Goal: Task Accomplishment & Management: Use online tool/utility

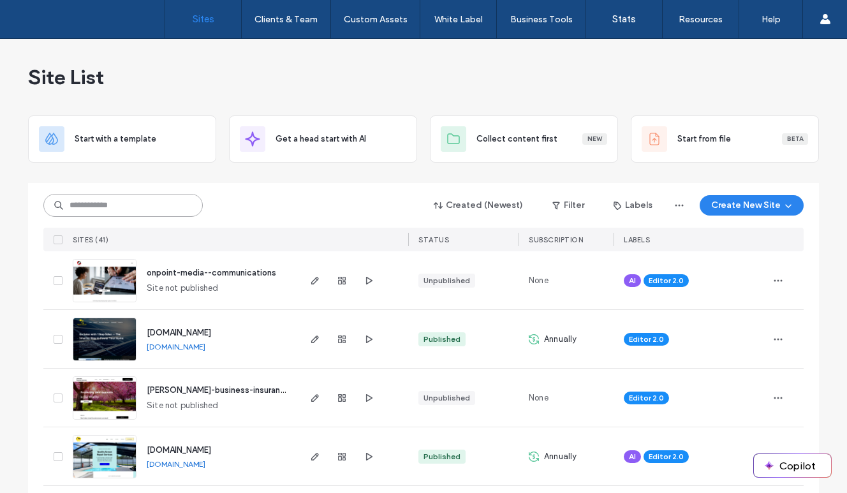
click at [113, 206] on input at bounding box center [123, 205] width 160 height 23
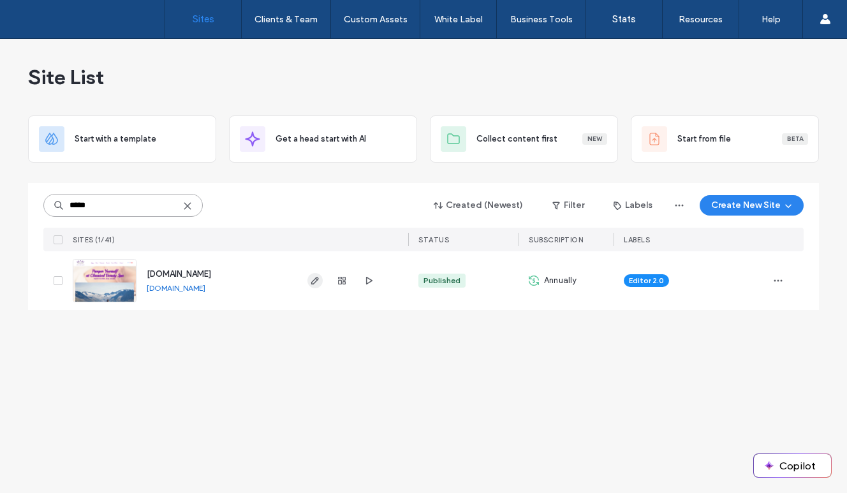
type input "*****"
click at [318, 281] on icon "button" at bounding box center [315, 281] width 10 height 10
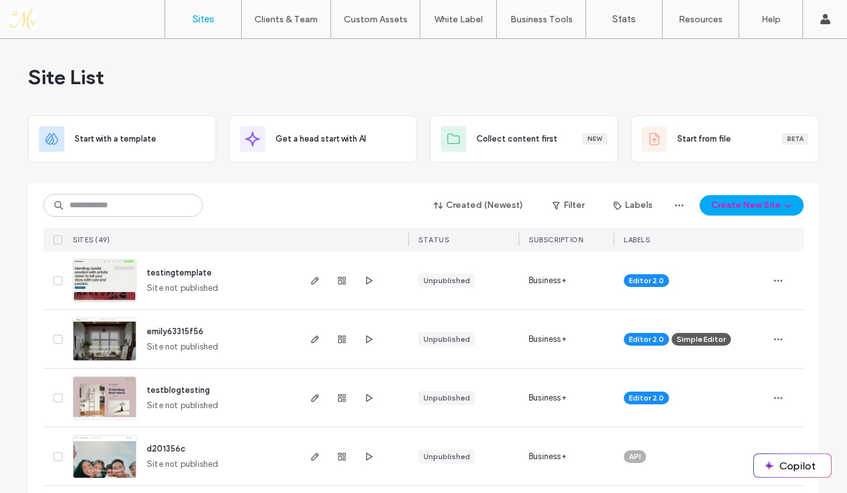
click at [290, 57] on div "Site List" at bounding box center [423, 77] width 791 height 77
click at [554, 67] on div "Site List" at bounding box center [423, 77] width 791 height 77
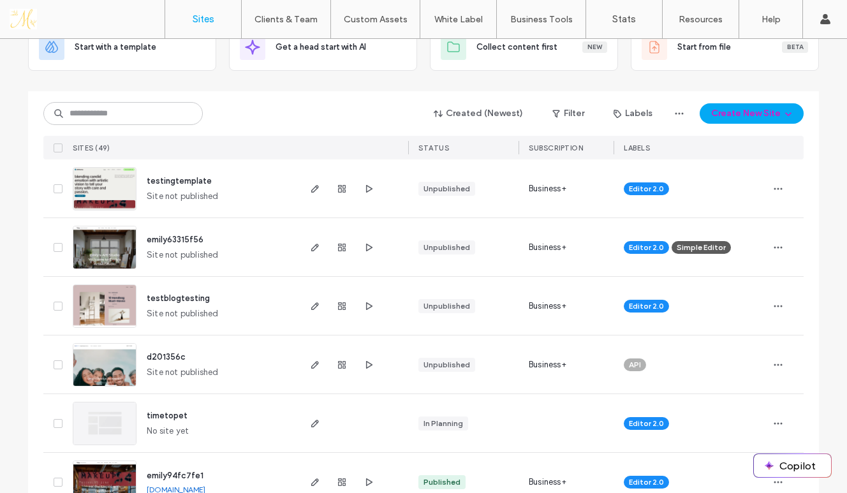
scroll to position [93, 0]
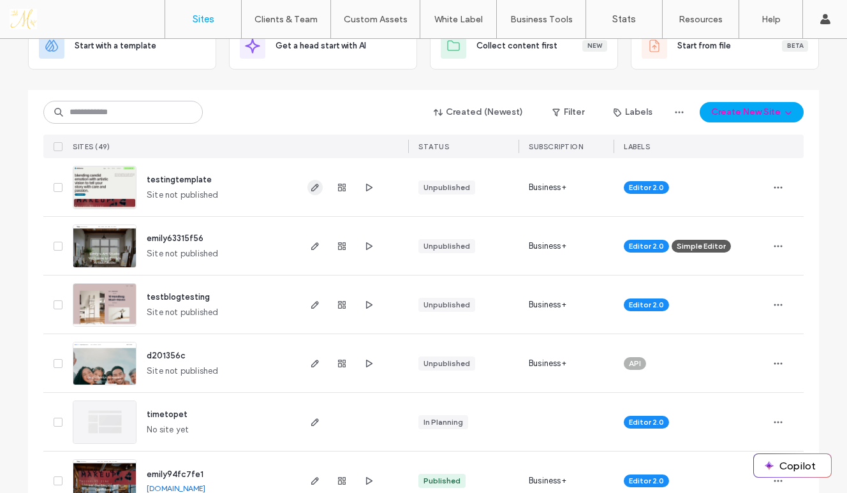
click at [310, 188] on icon "button" at bounding box center [315, 187] width 10 height 10
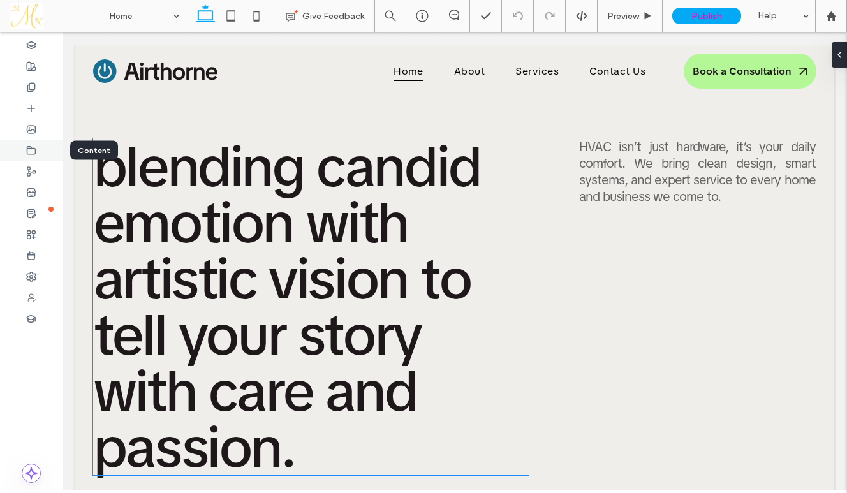
click at [35, 141] on div at bounding box center [31, 150] width 63 height 21
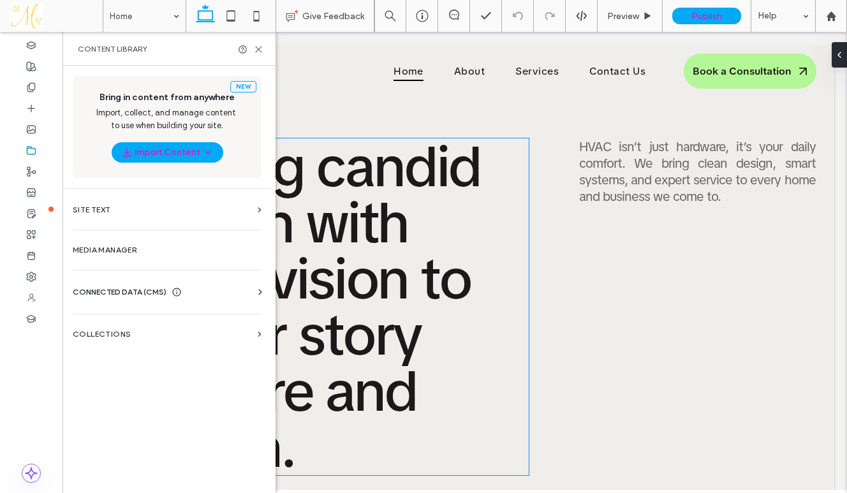
click at [170, 292] on div "CONNECTED DATA (CMS)" at bounding box center [127, 292] width 109 height 13
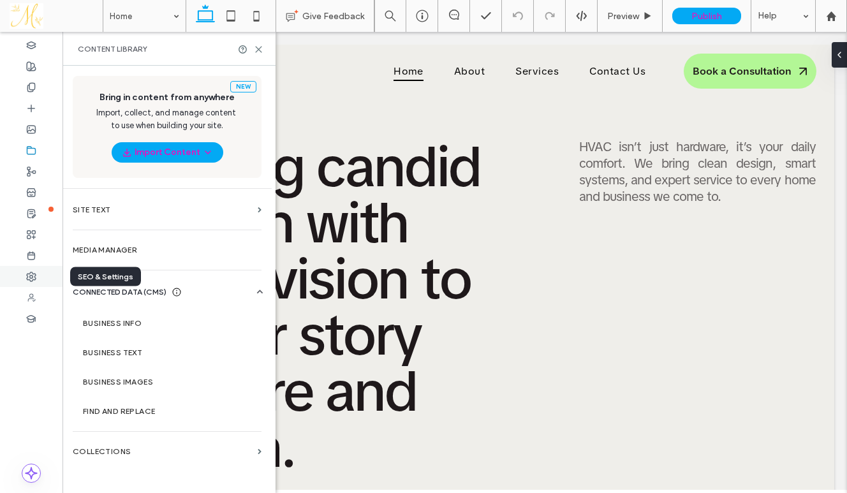
click at [33, 279] on use at bounding box center [31, 276] width 9 height 9
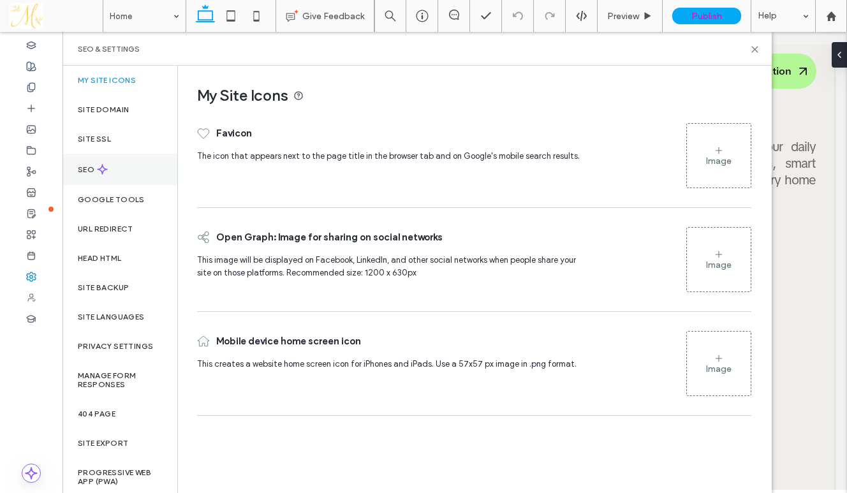
click at [150, 174] on div "SEO" at bounding box center [120, 169] width 115 height 31
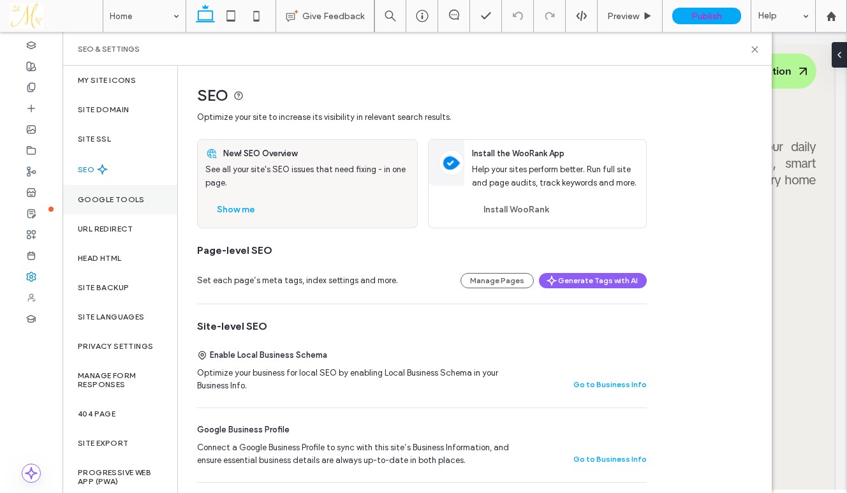
click at [101, 198] on label "Google Tools" at bounding box center [111, 199] width 67 height 9
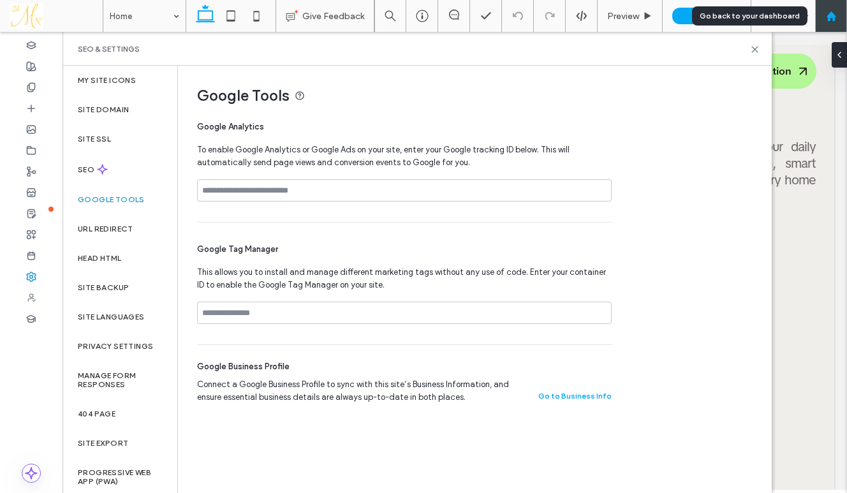
click at [829, 17] on use at bounding box center [831, 16] width 10 height 10
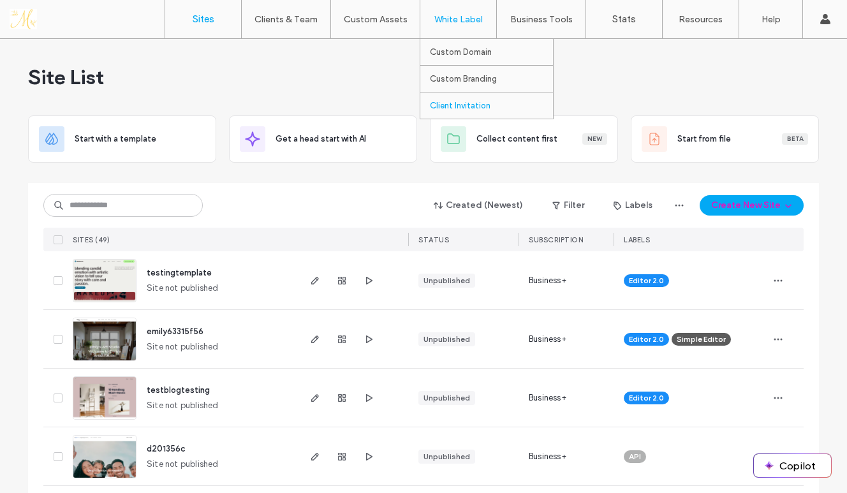
click at [467, 110] on label "Client Invitation" at bounding box center [460, 106] width 61 height 10
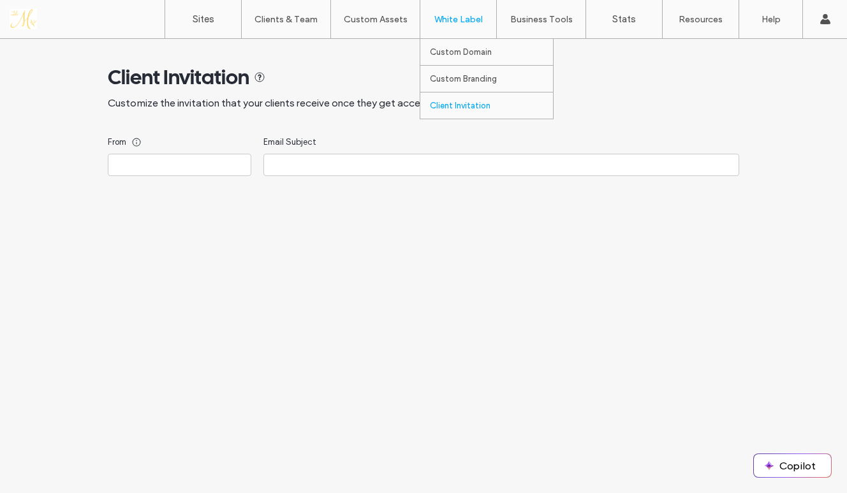
type input "**********"
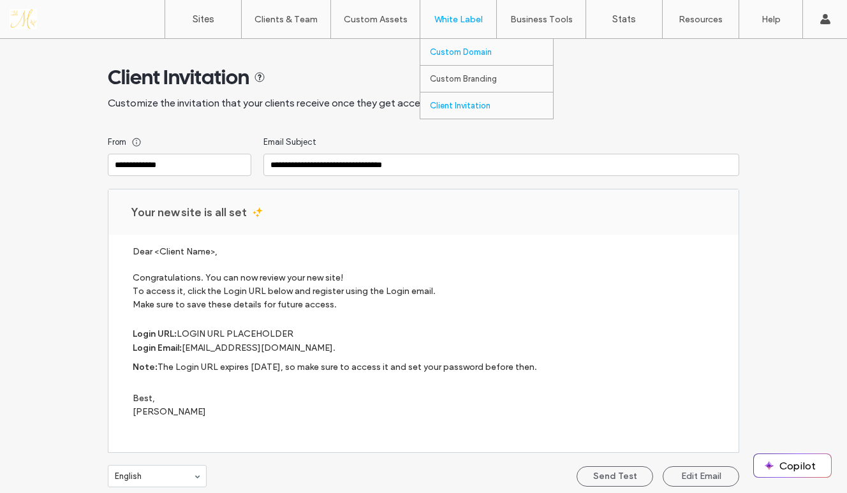
click at [468, 50] on label "Custom Domain" at bounding box center [461, 52] width 62 height 10
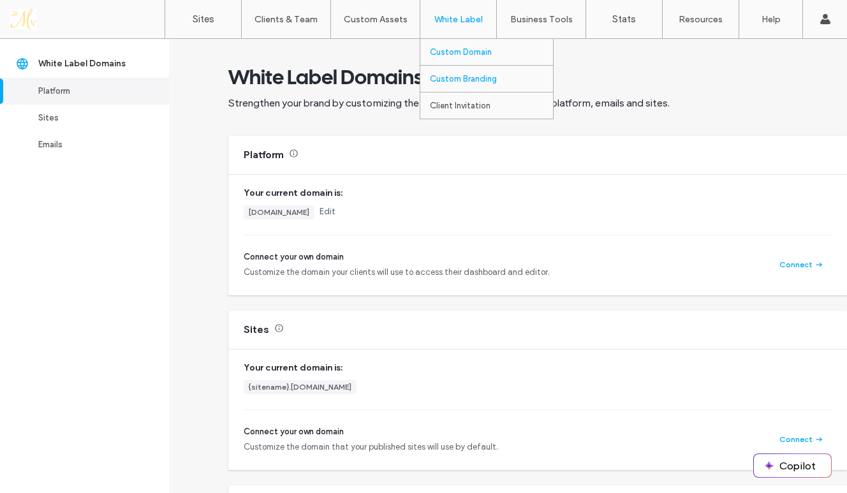
click at [462, 78] on label "Custom Branding" at bounding box center [463, 79] width 67 height 10
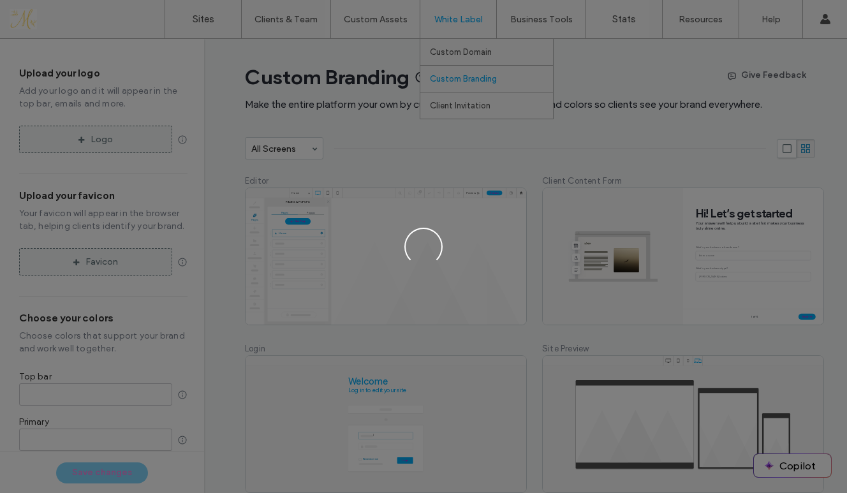
type input "*******"
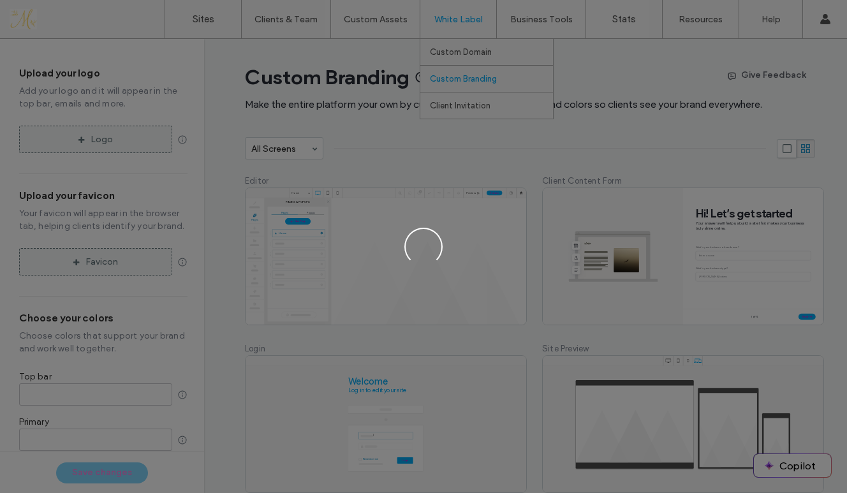
type input "*******"
click at [466, 22] on label "White Label" at bounding box center [459, 19] width 48 height 11
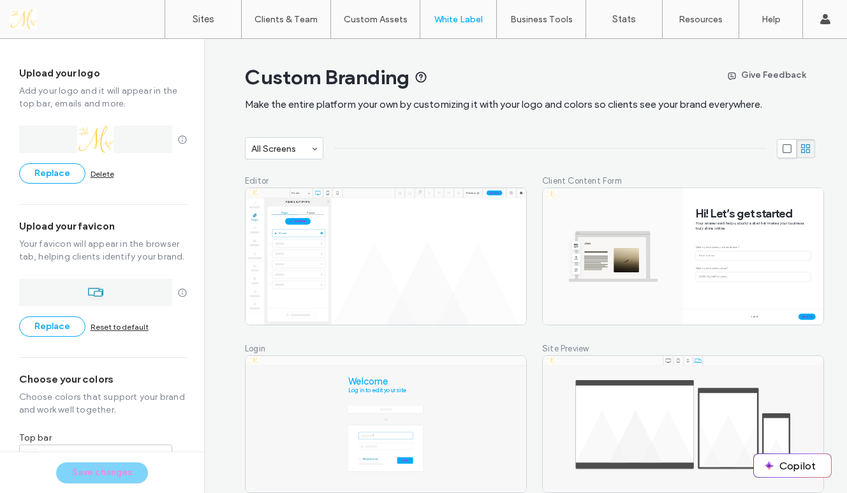
click at [360, 44] on div "Custom Branding Make the entire platform your own by customizing it with your l…" at bounding box center [530, 88] width 570 height 98
click at [195, 21] on label "Sites" at bounding box center [204, 18] width 22 height 11
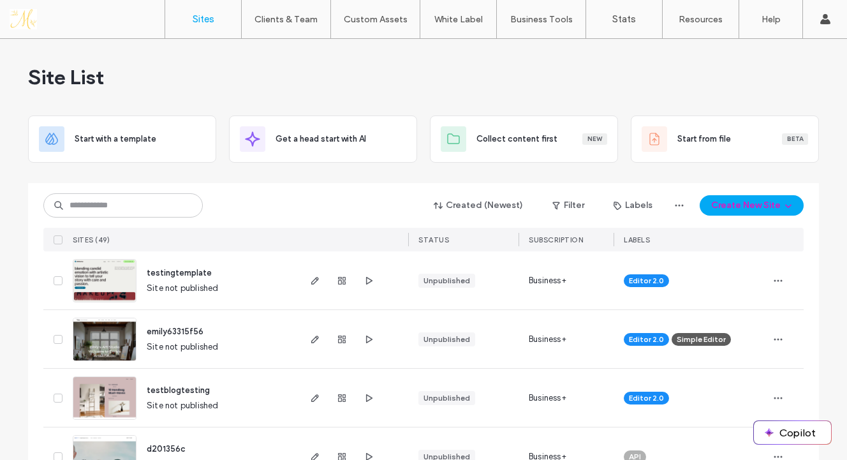
click at [460, 77] on div "Site List" at bounding box center [423, 77] width 791 height 77
click at [459, 55] on label "Custom Domain" at bounding box center [461, 52] width 62 height 10
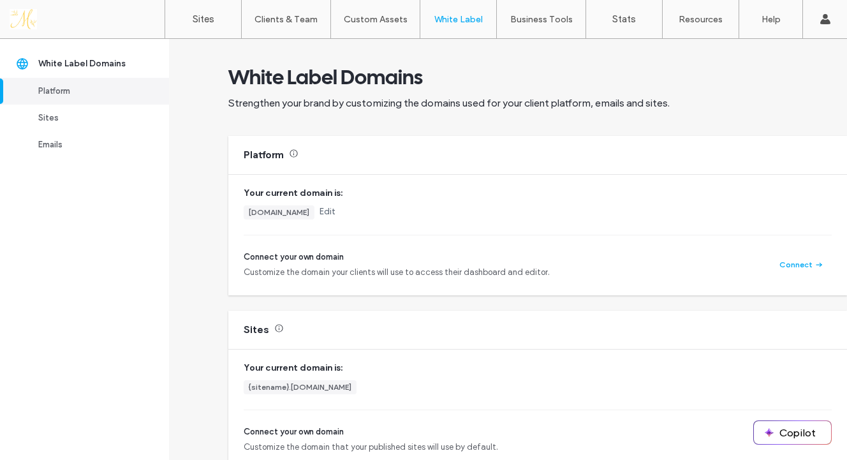
click at [187, 98] on div "White Label Domains Strengthen your brand by customizing the domains used for y…" at bounding box center [508, 249] width 678 height 421
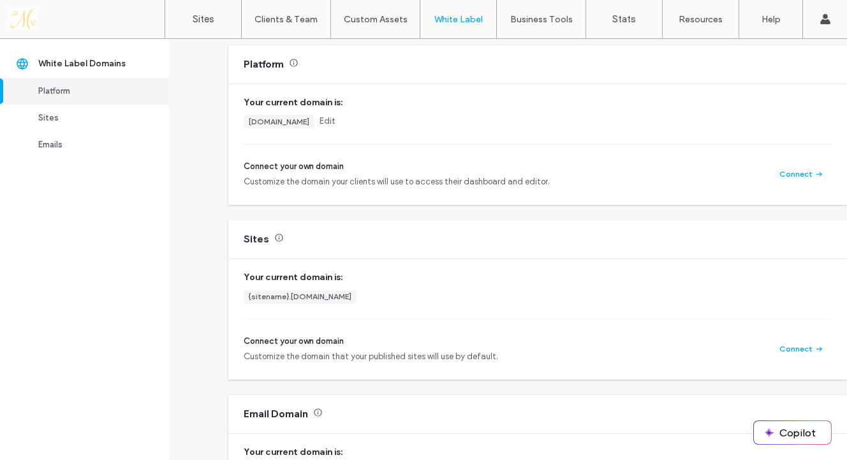
scroll to position [94, 0]
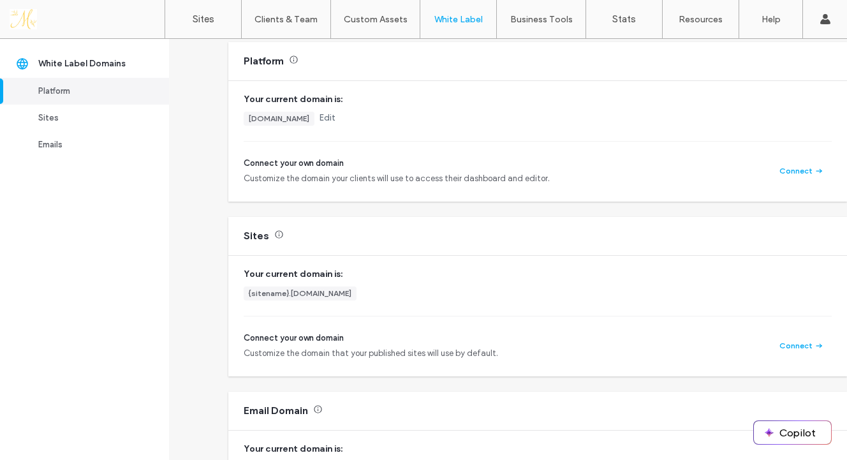
drag, startPoint x: 246, startPoint y: 118, endPoint x: 411, endPoint y: 114, distance: 164.7
click at [315, 115] on div "emilystestingsites.responsivewebsitebuilder.io" at bounding box center [279, 119] width 71 height 14
click at [309, 120] on div "emilystestingsites.responsivewebsitebuilder.io" at bounding box center [279, 118] width 61 height 11
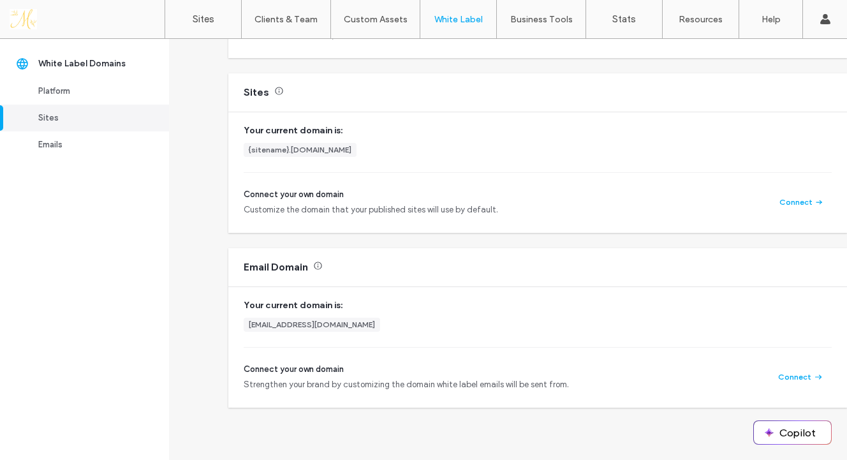
scroll to position [264, 0]
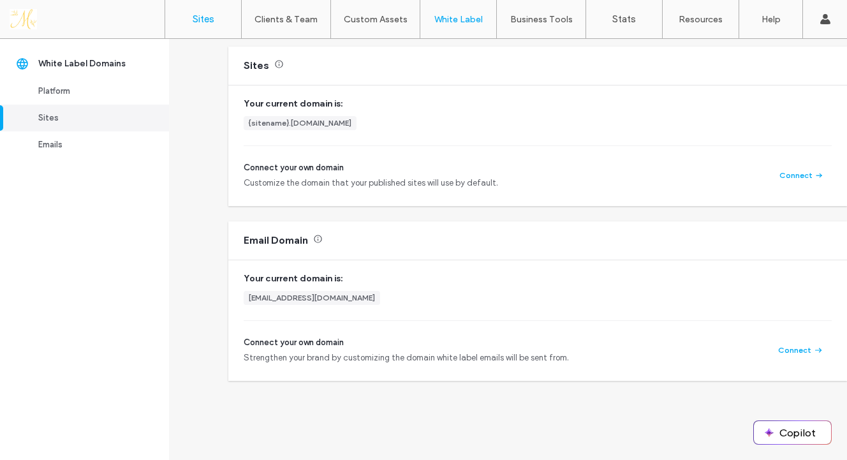
click at [214, 22] on label "Sites" at bounding box center [204, 18] width 22 height 11
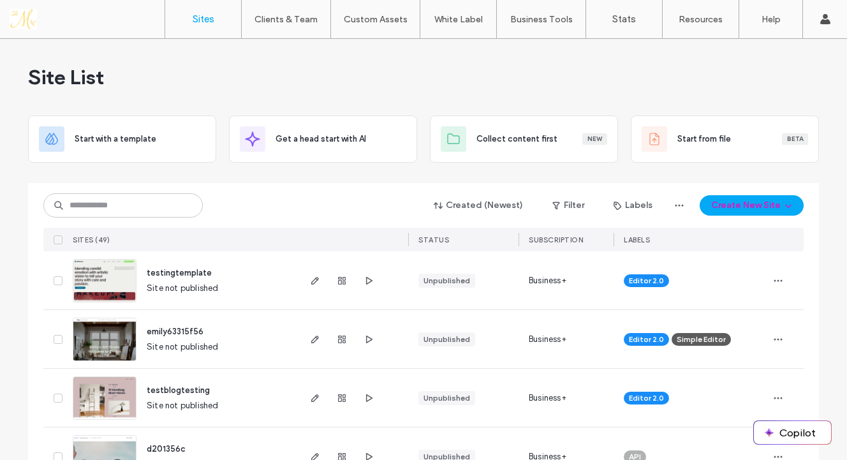
click at [291, 195] on div "Created (Newest) Filter Labels Create New Site" at bounding box center [423, 205] width 761 height 24
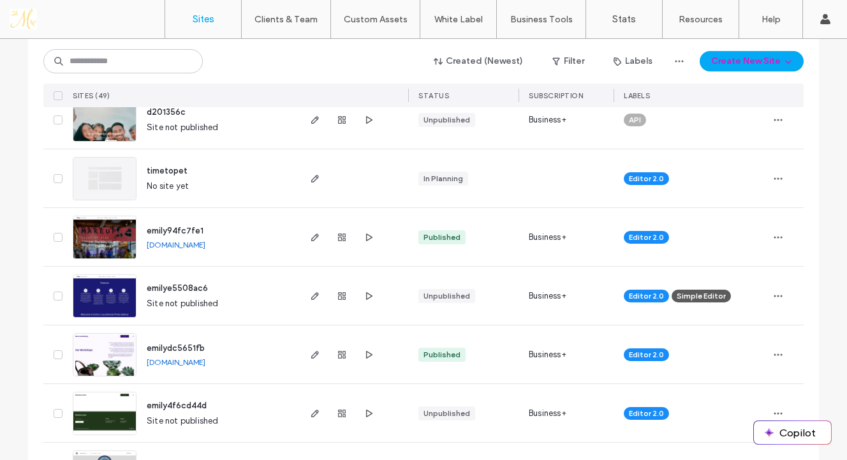
scroll to position [332, 0]
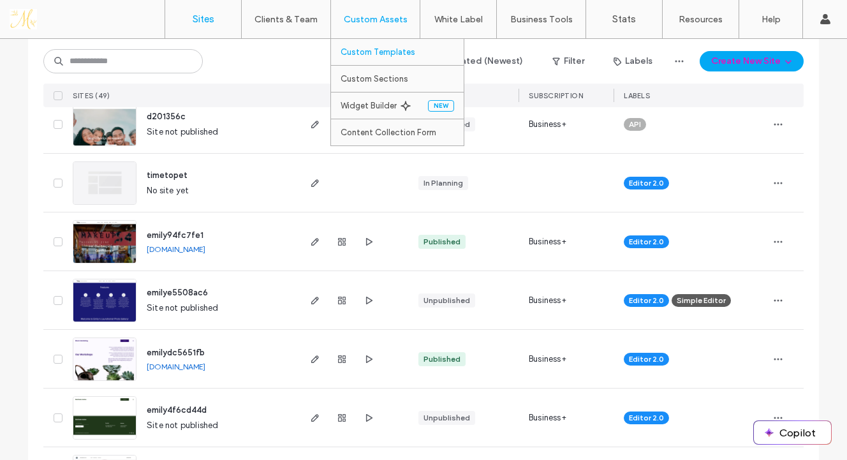
click at [376, 53] on label "Custom Templates" at bounding box center [378, 52] width 75 height 10
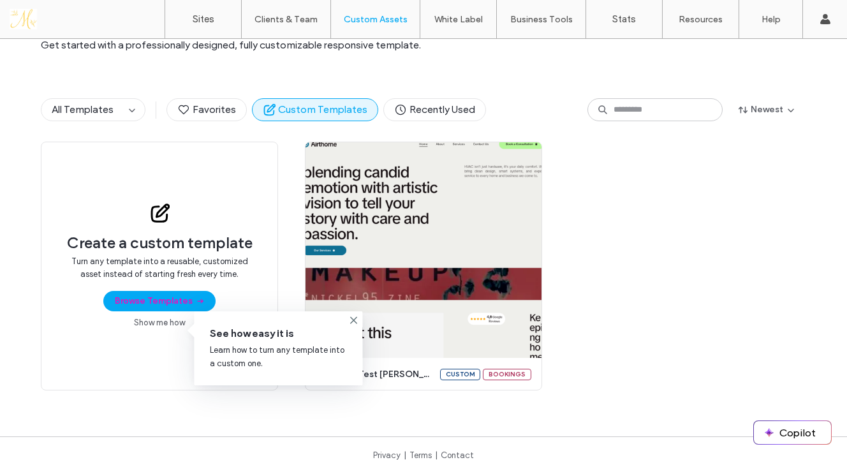
scroll to position [94, 0]
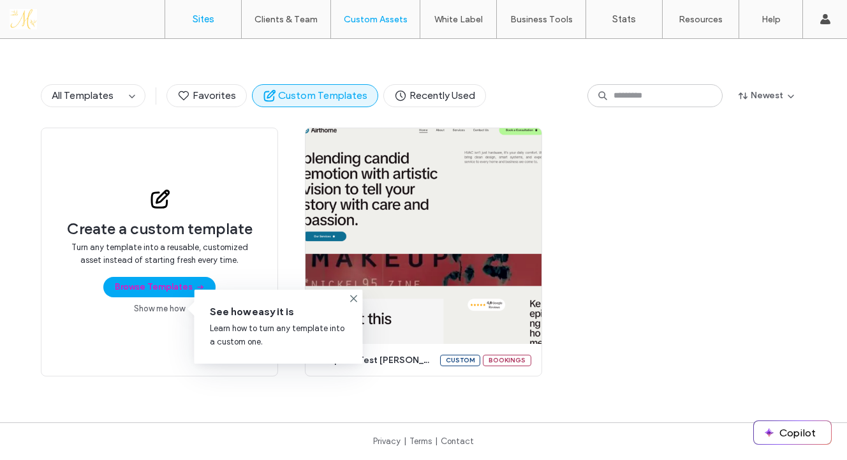
click at [191, 27] on link "Sites" at bounding box center [203, 19] width 76 height 38
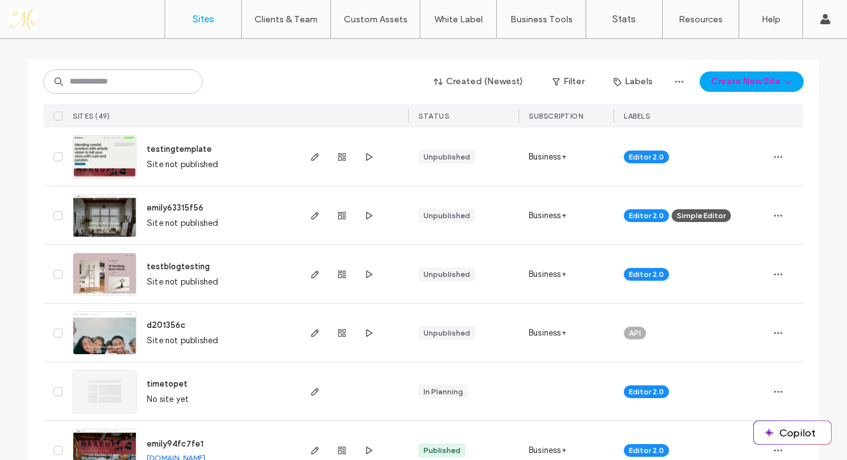
scroll to position [140, 0]
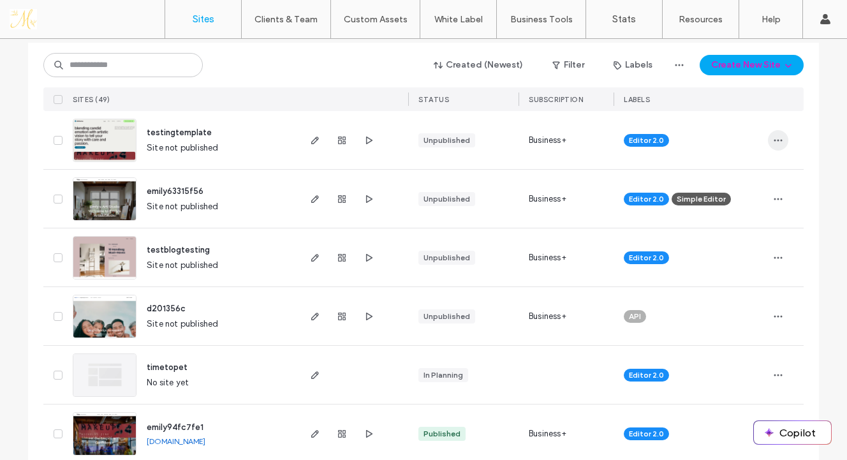
click at [773, 138] on icon "button" at bounding box center [778, 140] width 10 height 10
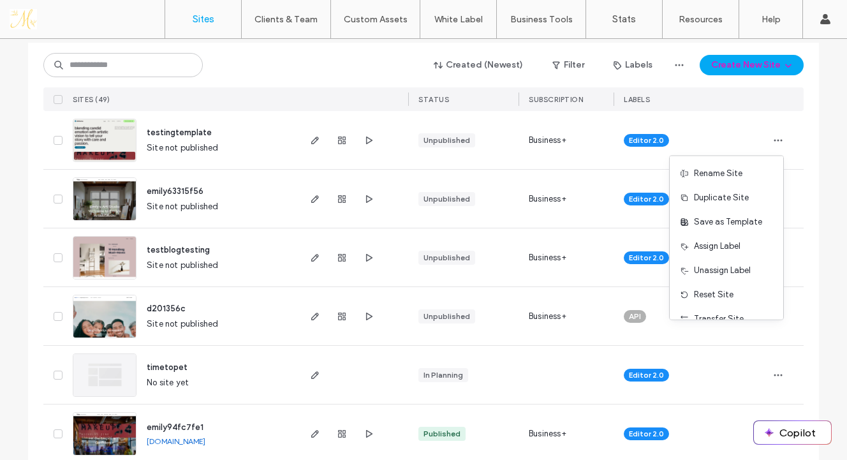
click at [499, 129] on div "Unpublished" at bounding box center [463, 140] width 110 height 58
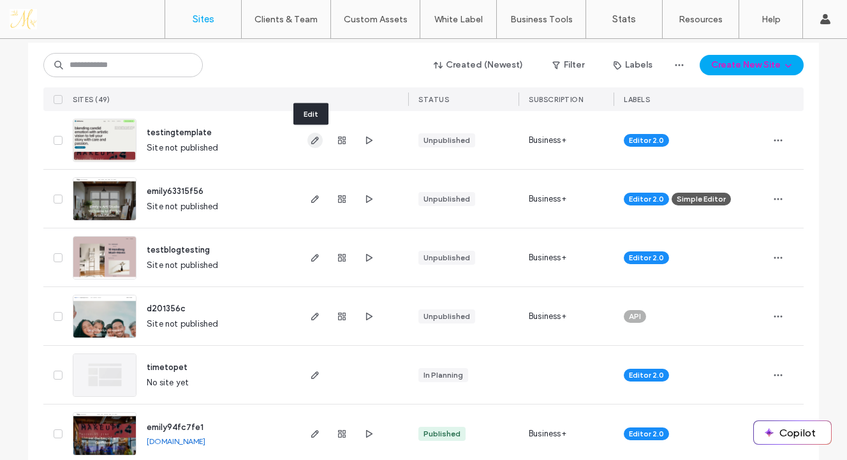
click at [311, 136] on icon "button" at bounding box center [315, 140] width 10 height 10
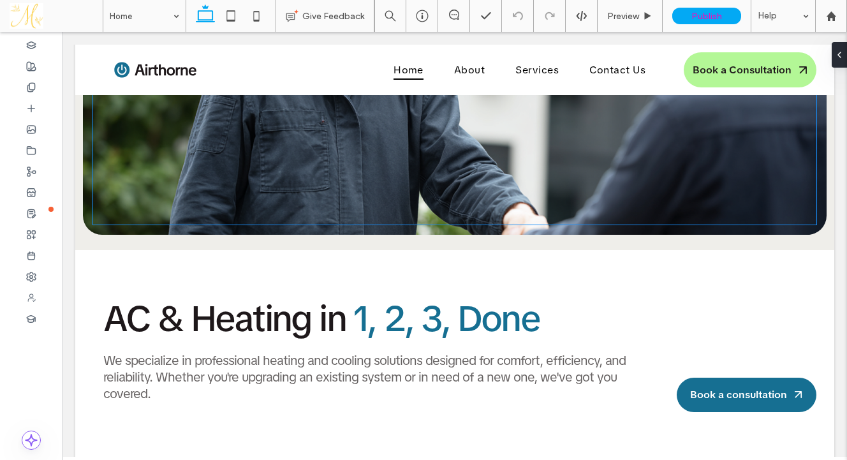
scroll to position [2756, 0]
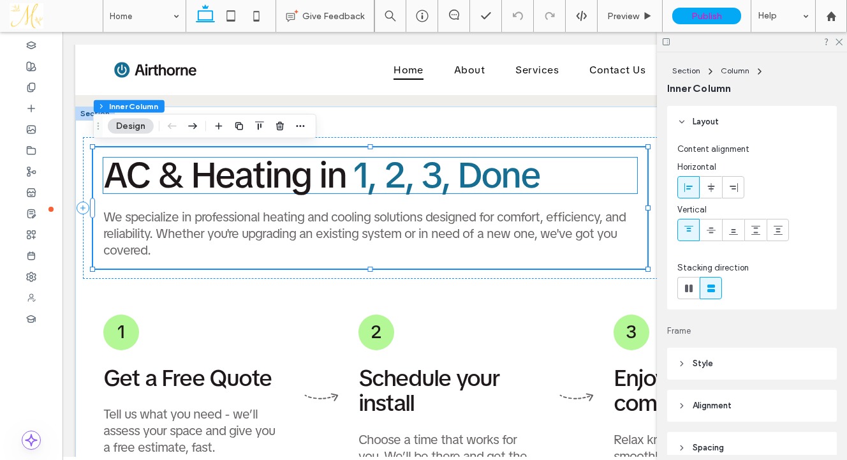
click at [304, 163] on span "AC & Heating in" at bounding box center [224, 175] width 242 height 47
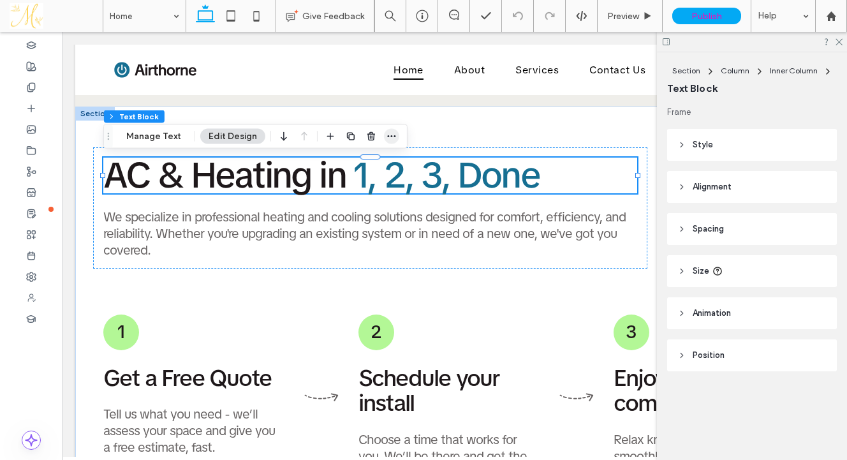
click at [387, 136] on use "button" at bounding box center [391, 136] width 8 height 2
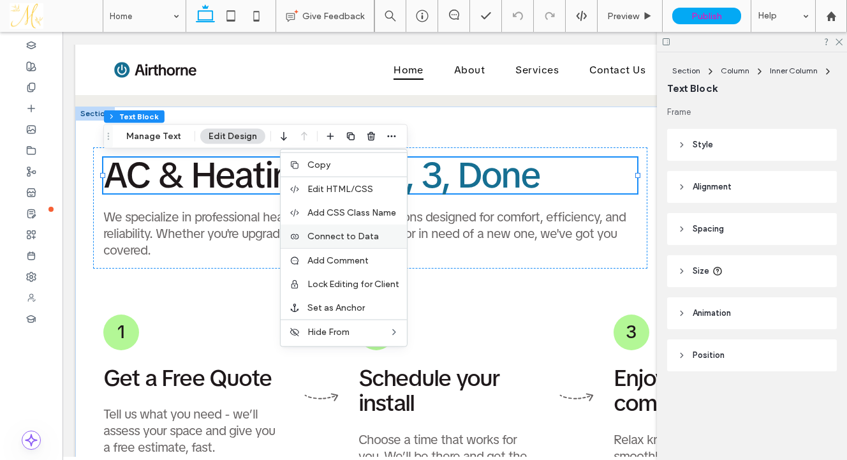
click at [351, 232] on span "Connect to Data" at bounding box center [343, 236] width 71 height 11
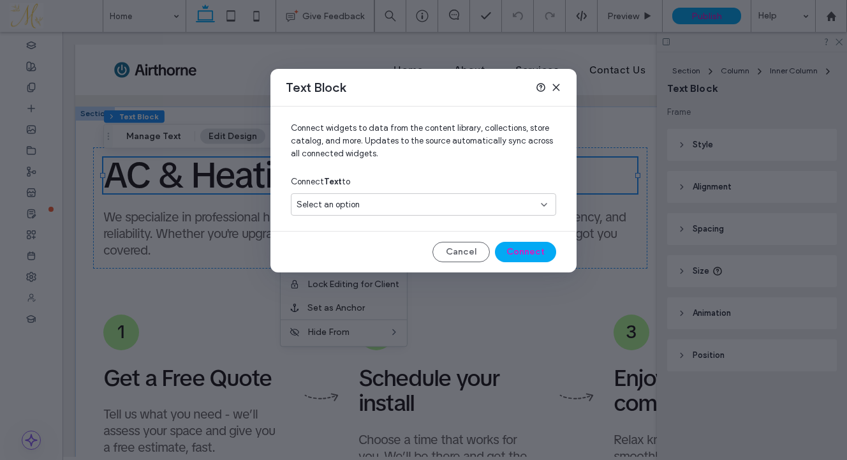
click at [355, 208] on span "Select an option" at bounding box center [328, 204] width 63 height 13
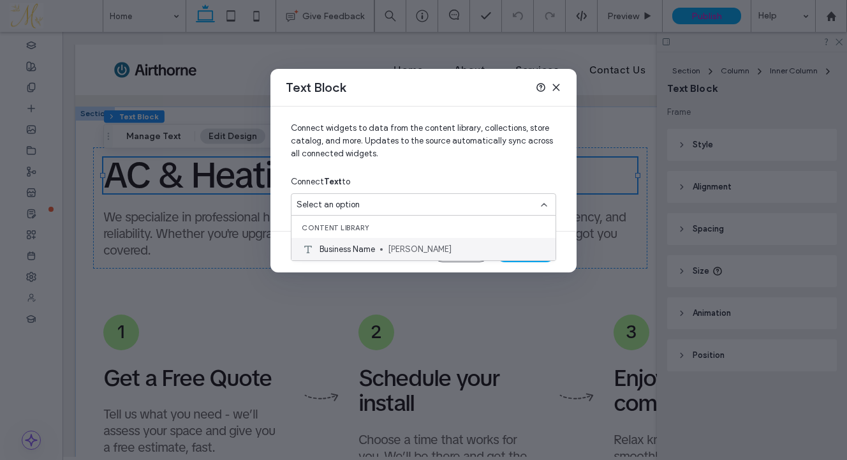
click at [356, 246] on span "Business Name" at bounding box center [348, 249] width 56 height 13
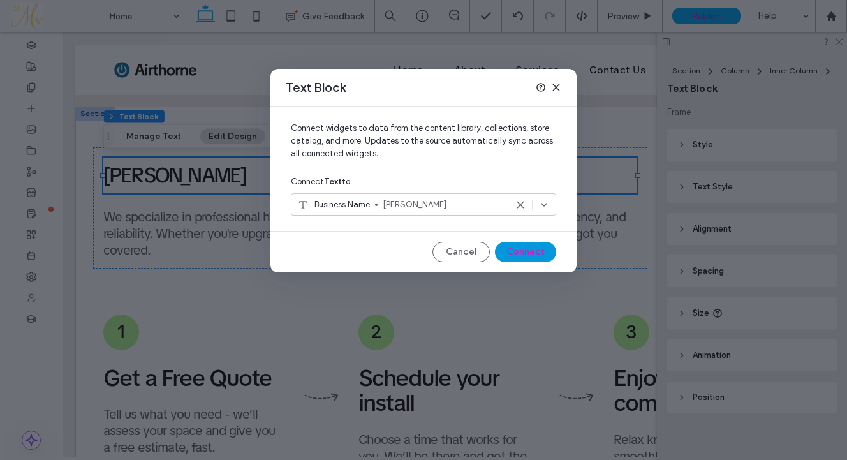
click at [533, 255] on button "Connect" at bounding box center [525, 252] width 61 height 20
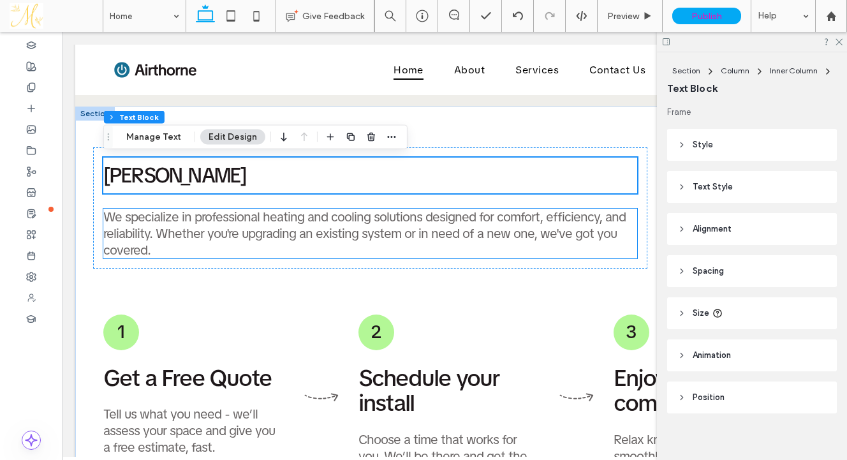
scroll to position [2744, 0]
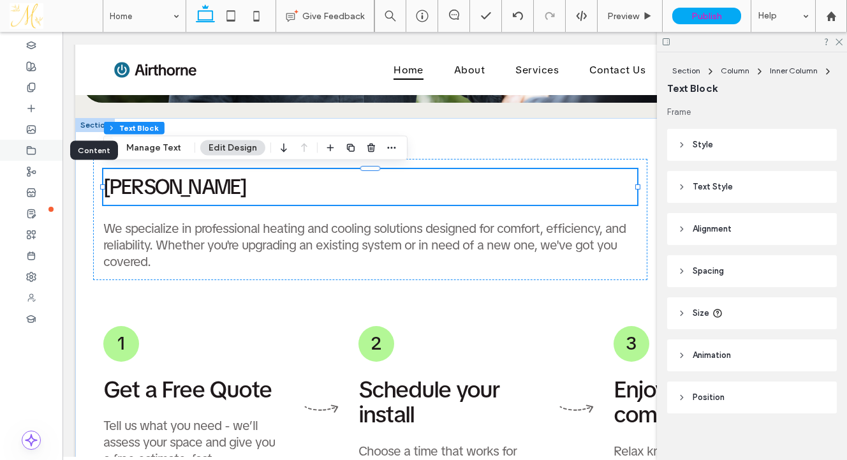
click at [34, 155] on span at bounding box center [31, 150] width 10 height 11
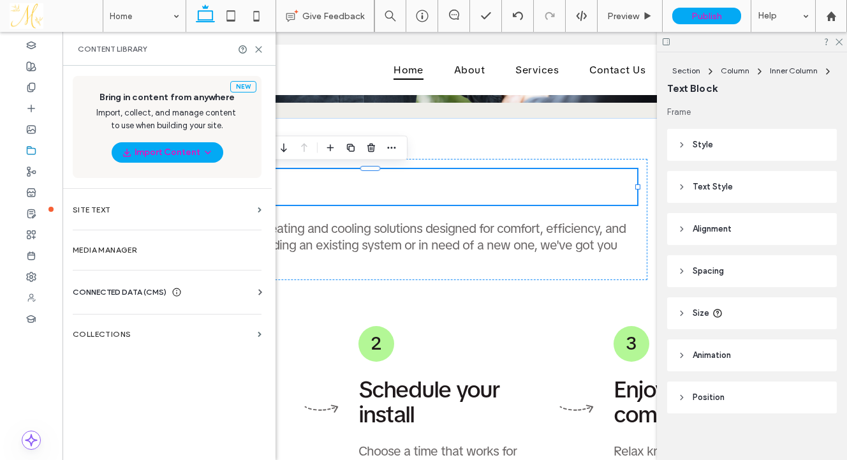
click at [122, 288] on span "CONNECTED DATA (CMS)" at bounding box center [120, 292] width 94 height 13
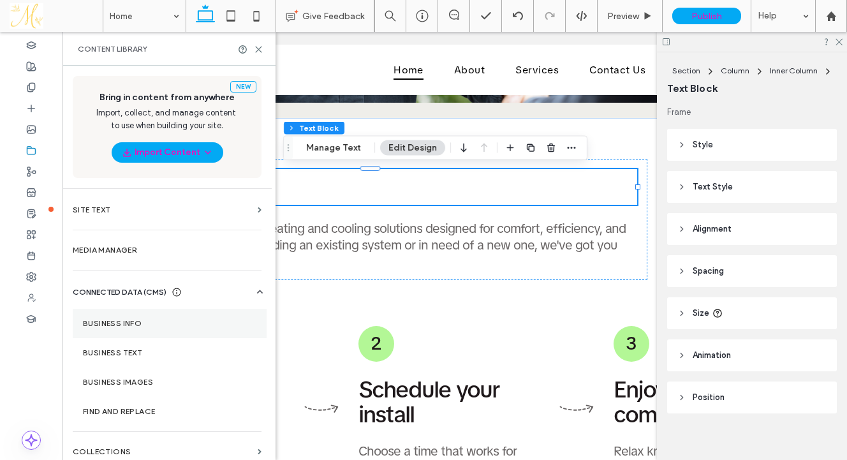
scroll to position [9, 0]
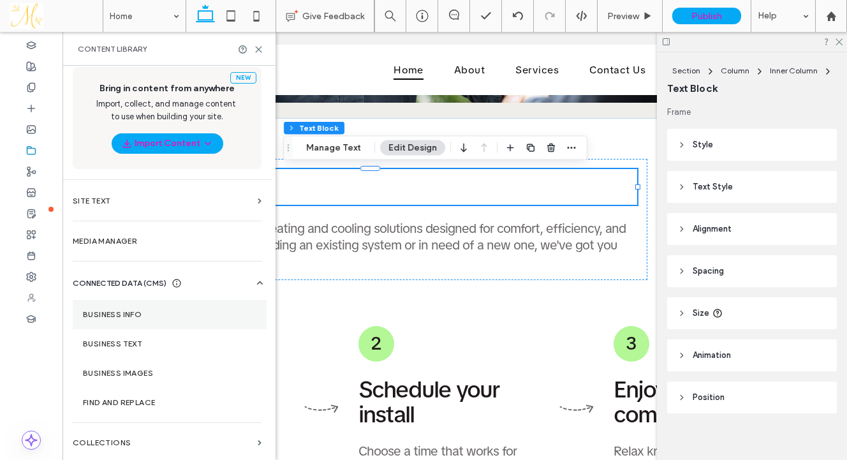
click at [133, 314] on label "Business Info" at bounding box center [170, 314] width 174 height 9
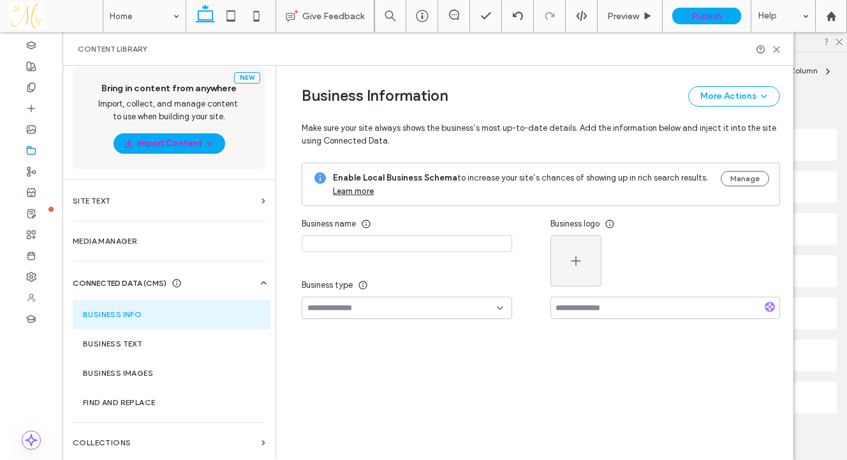
type input "**********"
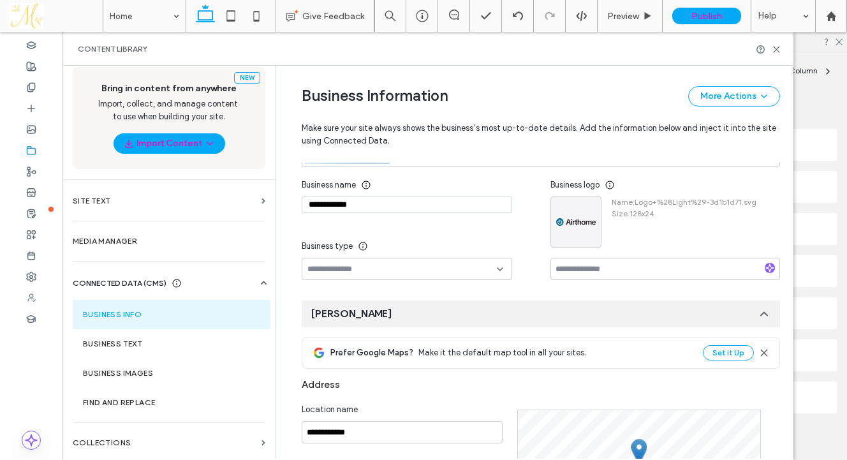
scroll to position [164, 0]
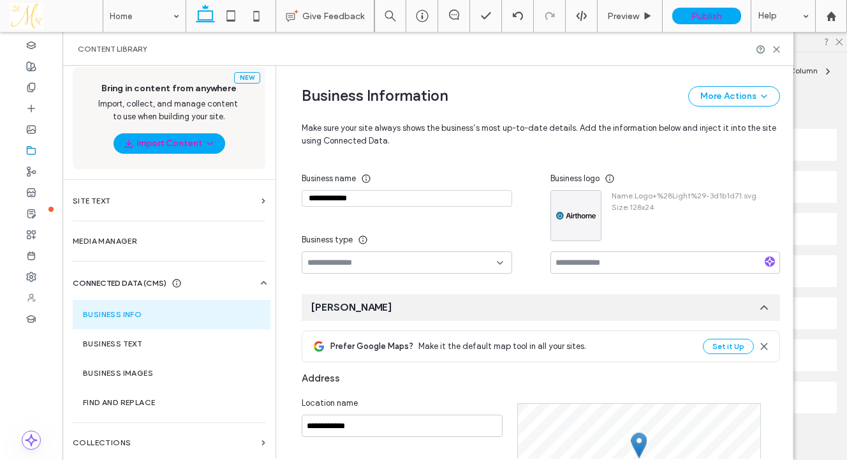
drag, startPoint x: 371, startPoint y: 198, endPoint x: 298, endPoint y: 200, distance: 72.8
click at [302, 200] on input "**********" at bounding box center [407, 198] width 211 height 17
click at [772, 47] on icon at bounding box center [777, 50] width 10 height 10
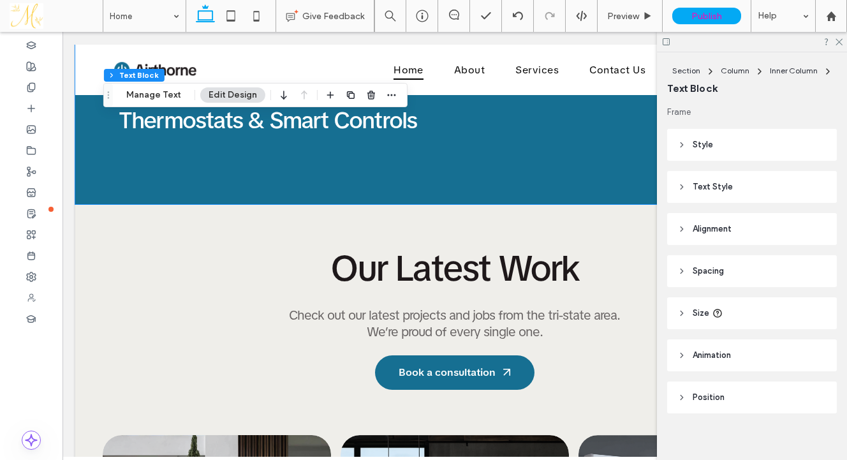
scroll to position [3811, 0]
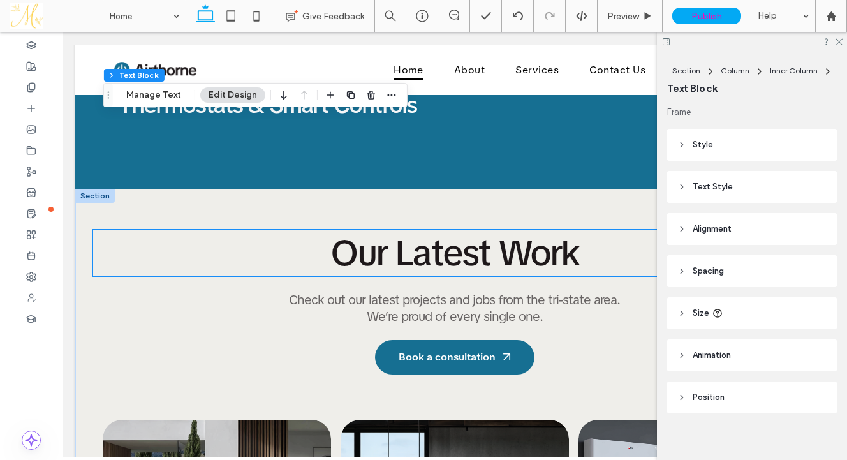
click at [472, 250] on span "Our Latest Work" at bounding box center [455, 253] width 248 height 47
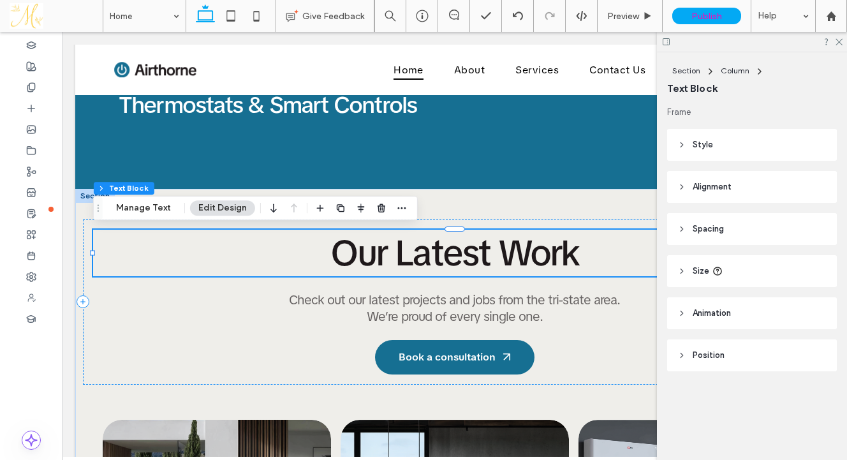
click at [484, 252] on span "Our Latest Work" at bounding box center [455, 253] width 248 height 47
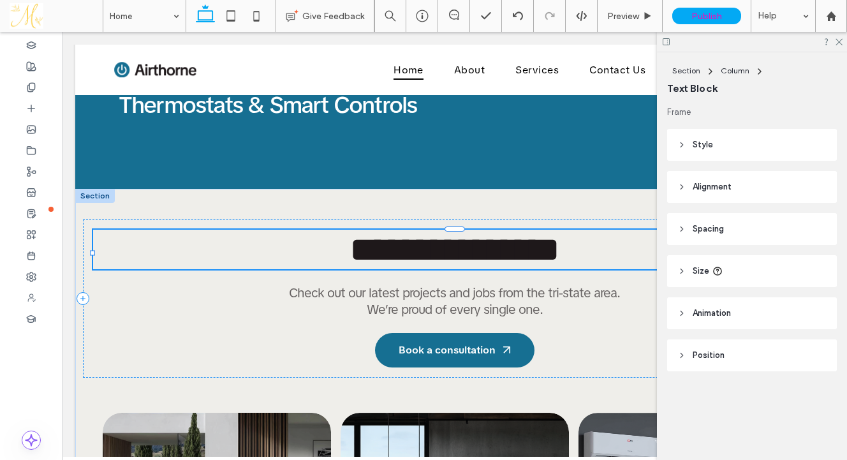
type input "**********"
type input "**"
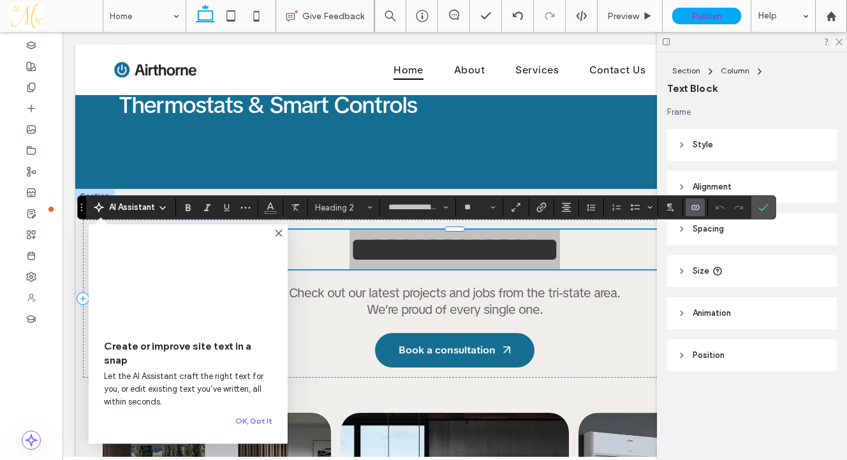
click at [693, 212] on label "Connect To Data" at bounding box center [695, 207] width 19 height 18
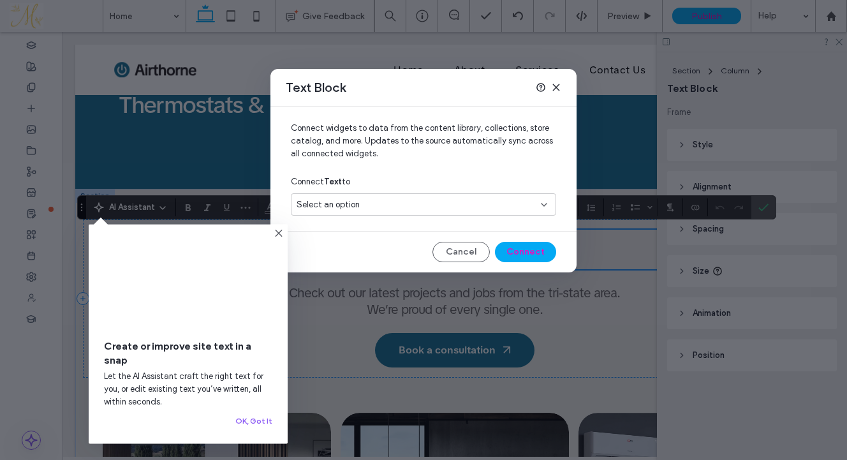
click at [395, 200] on div "Select an option" at bounding box center [416, 204] width 239 height 13
click at [387, 244] on div "Business Name Oliver Brown" at bounding box center [424, 249] width 264 height 22
click at [540, 252] on button "Connect" at bounding box center [525, 252] width 61 height 20
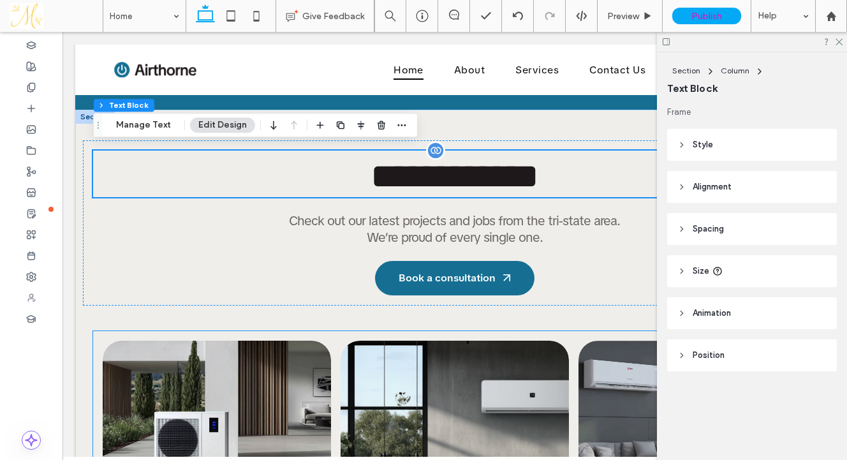
scroll to position [3894, 0]
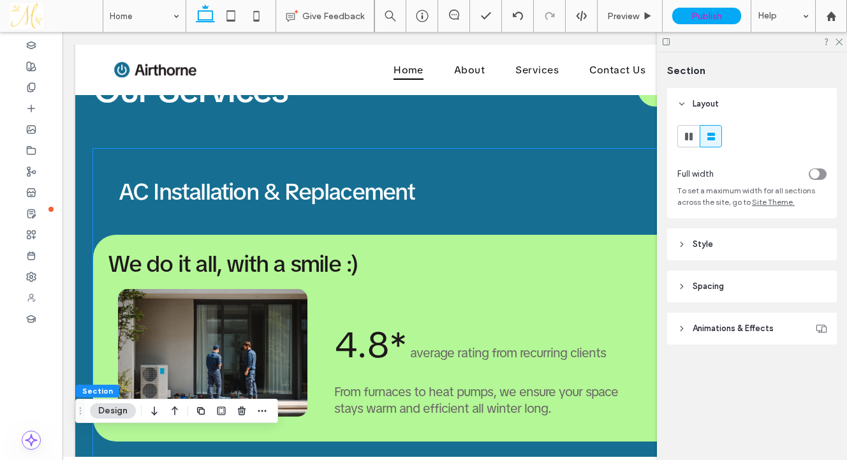
click at [470, 286] on div "Learn more 4.8* average rating from recurring clients From furnaces to heat pum…" at bounding box center [455, 353] width 695 height 148
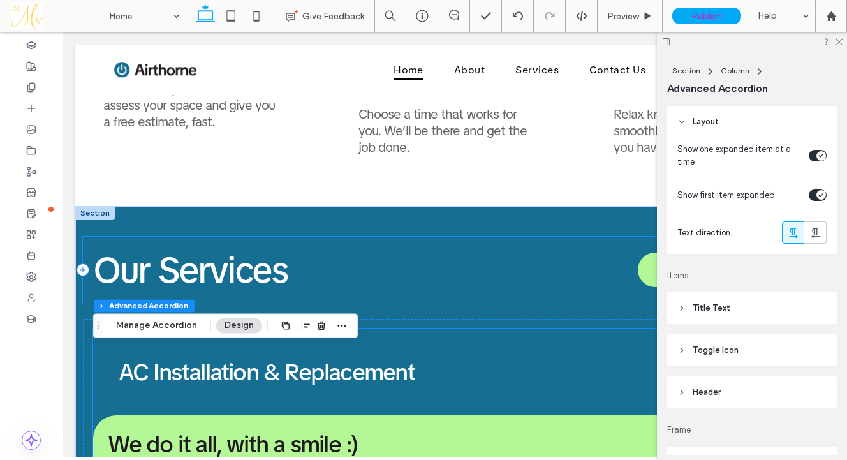
scroll to position [3061, 0]
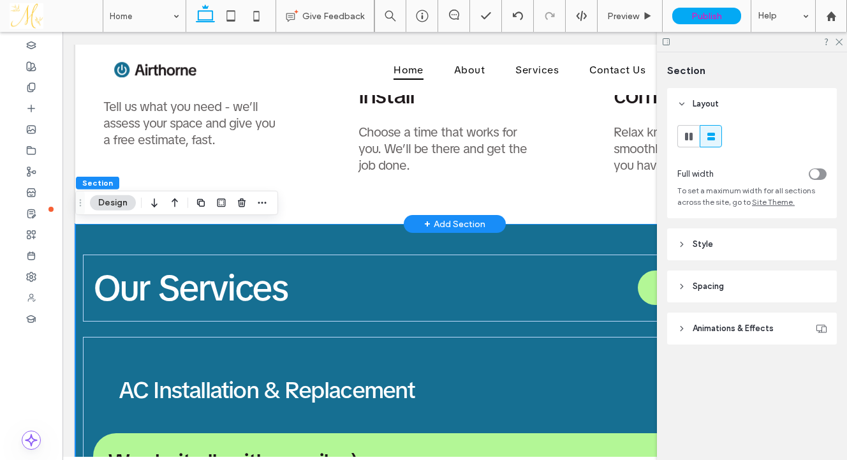
click at [436, 220] on div "+ Add Section" at bounding box center [454, 224] width 61 height 14
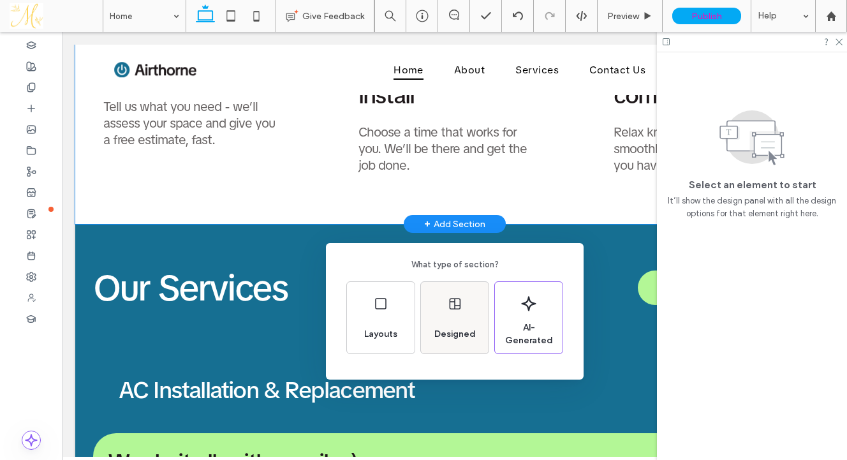
click at [463, 322] on div "Designed" at bounding box center [455, 334] width 52 height 28
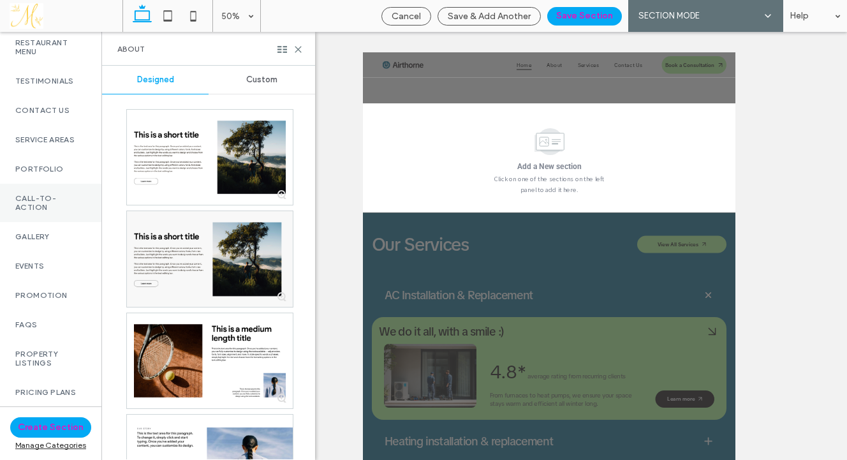
scroll to position [0, 0]
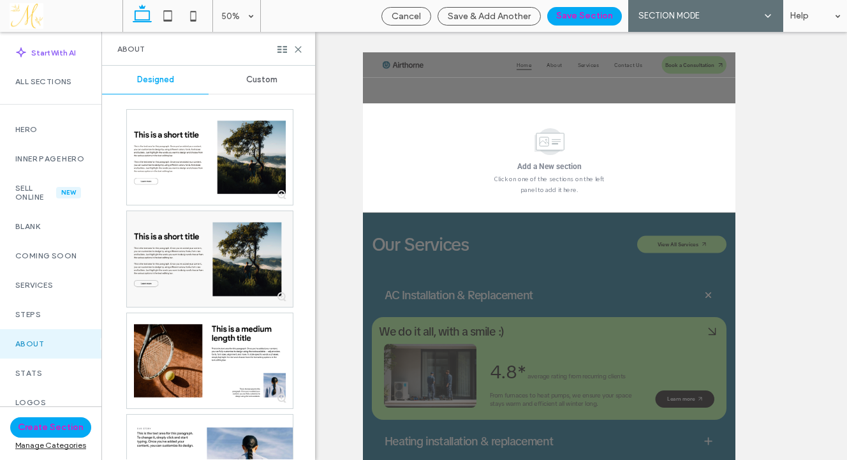
click at [272, 82] on span "Custom" at bounding box center [261, 80] width 31 height 10
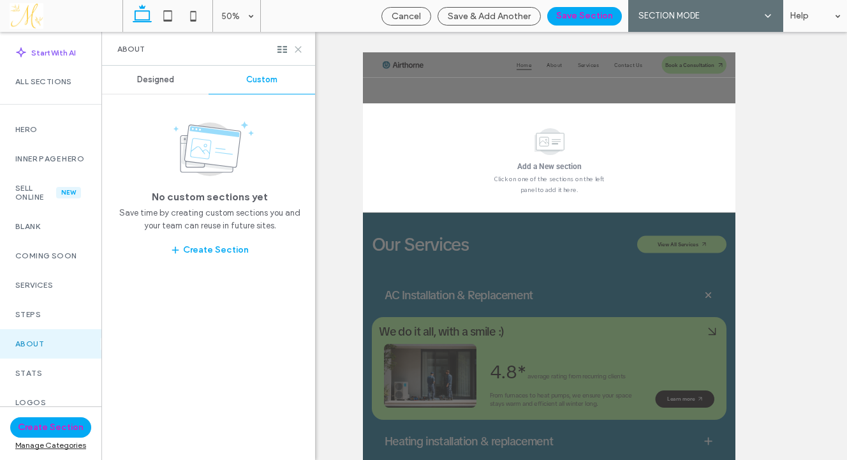
click at [301, 48] on icon at bounding box center [299, 50] width 10 height 10
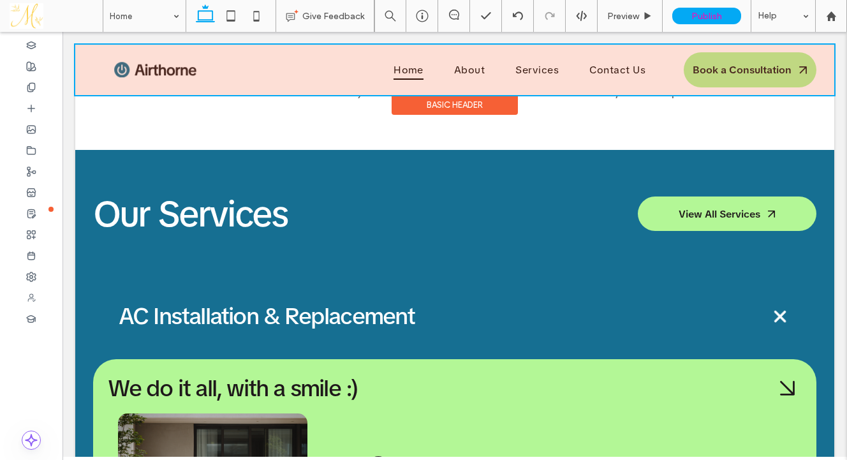
scroll to position [3215, 0]
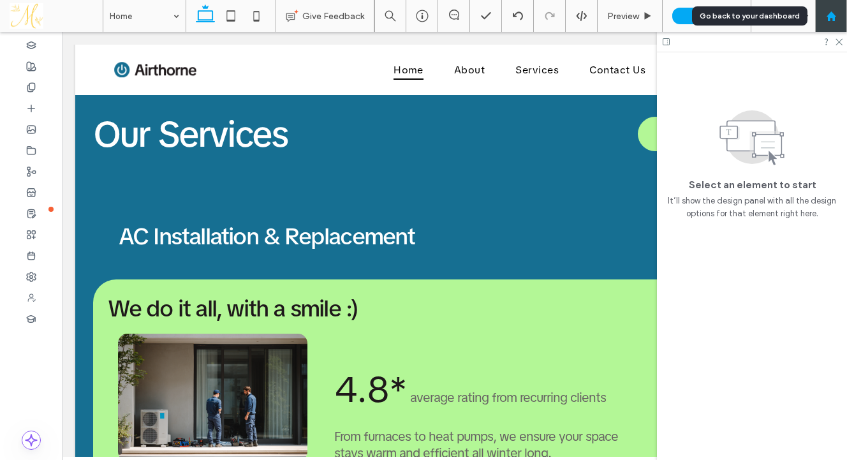
click at [839, 20] on div at bounding box center [831, 16] width 31 height 11
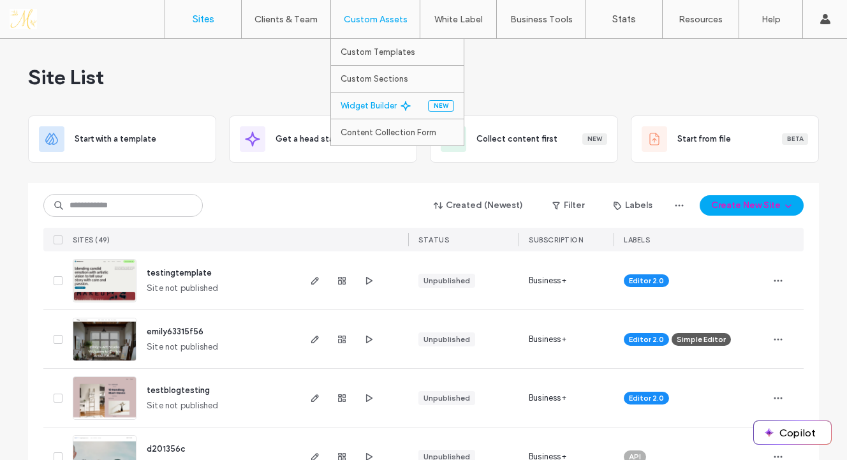
click at [402, 105] on icon at bounding box center [406, 106] width 10 height 10
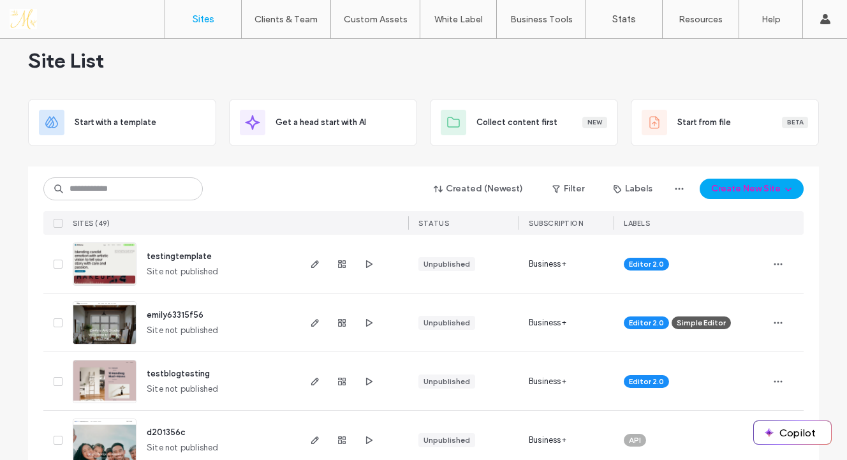
scroll to position [18, 0]
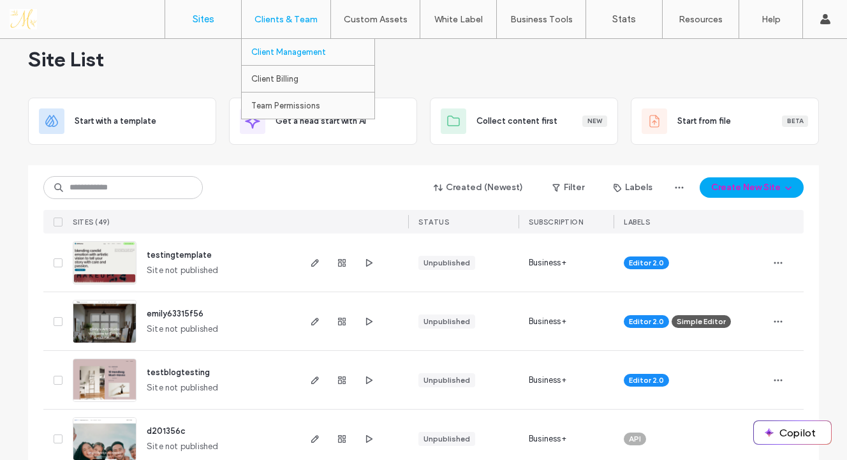
click at [300, 52] on label "Client Management" at bounding box center [288, 52] width 75 height 10
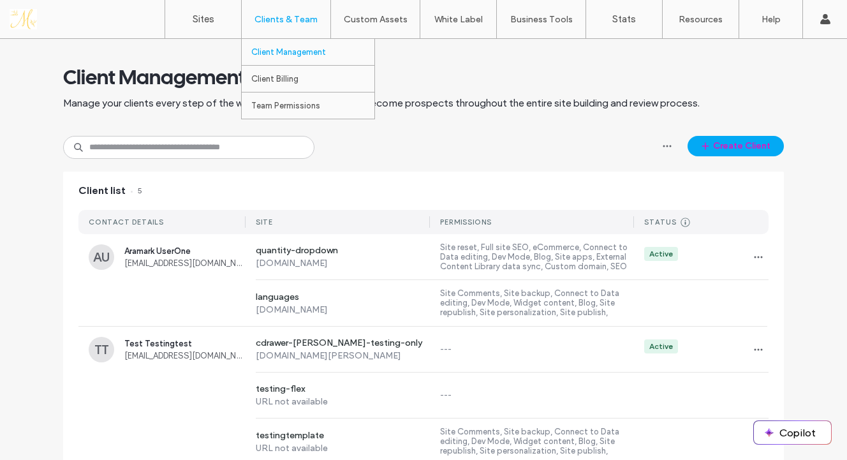
click at [299, 52] on label "Client Management" at bounding box center [288, 52] width 75 height 10
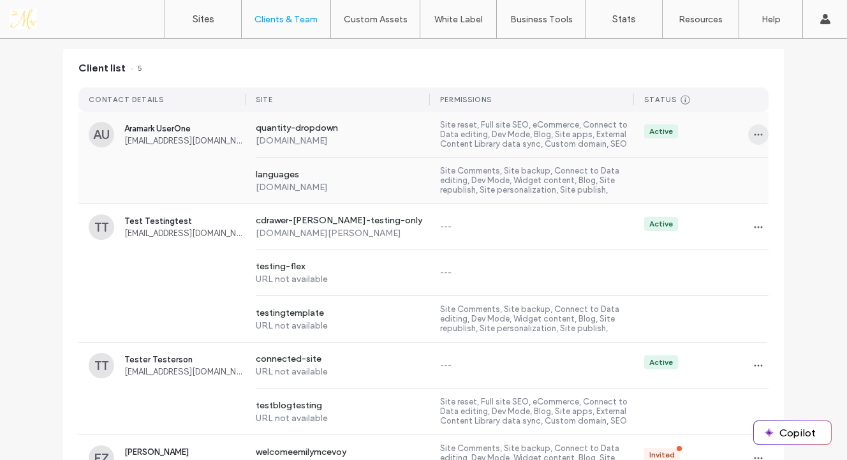
click at [754, 135] on icon "button" at bounding box center [759, 135] width 10 height 10
click at [714, 163] on span "Sites & Permissions" at bounding box center [712, 167] width 72 height 13
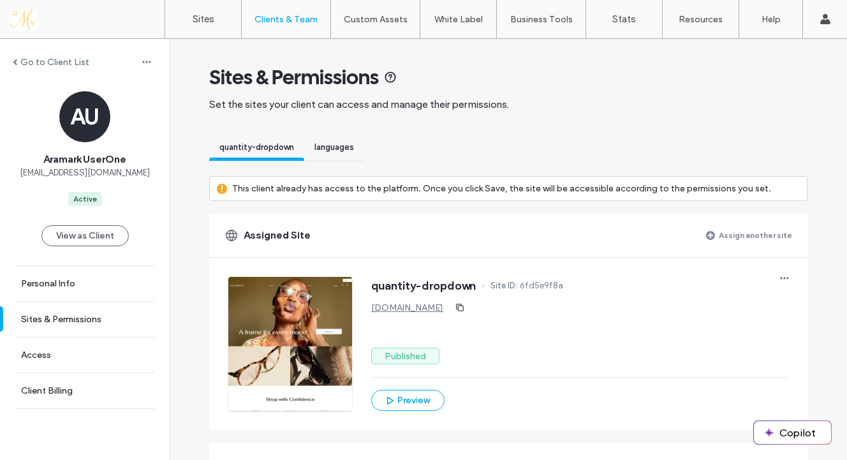
scroll to position [2, 0]
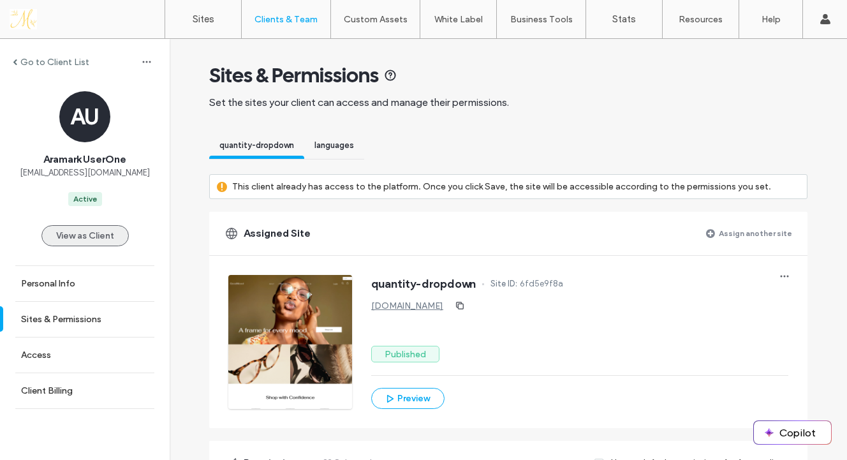
click at [99, 239] on button "View as Client" at bounding box center [84, 235] width 87 height 21
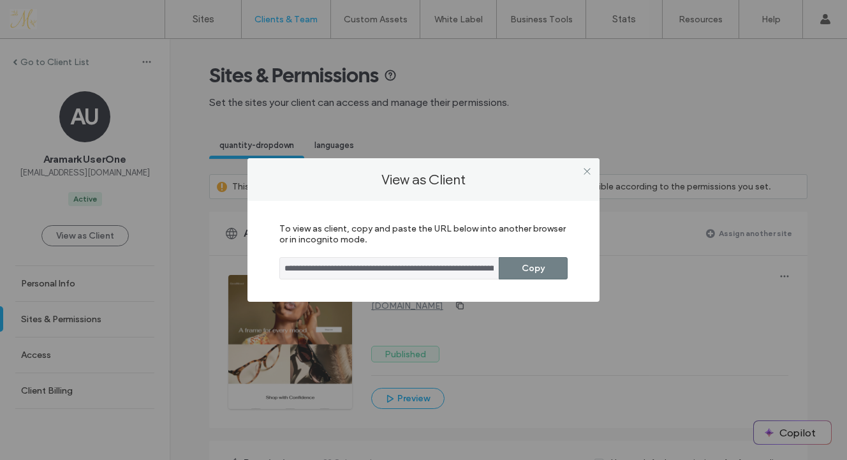
click at [521, 271] on button "Copy" at bounding box center [533, 268] width 69 height 22
click at [584, 170] on icon at bounding box center [588, 172] width 10 height 10
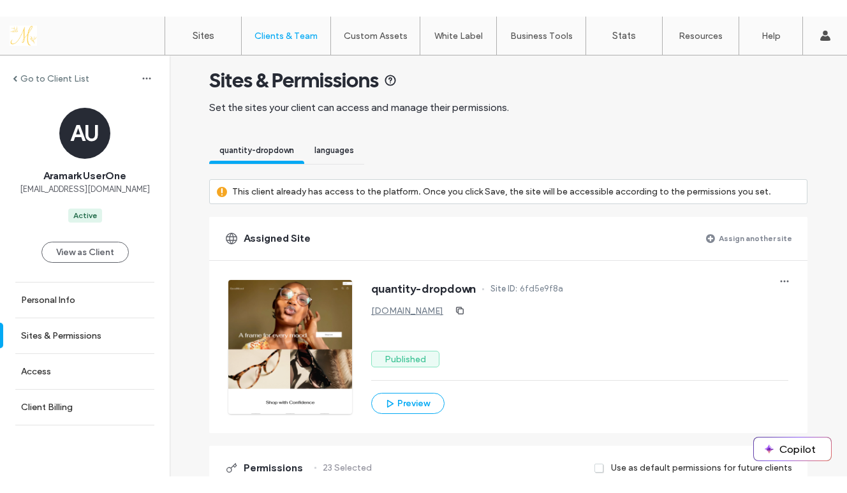
scroll to position [15, 0]
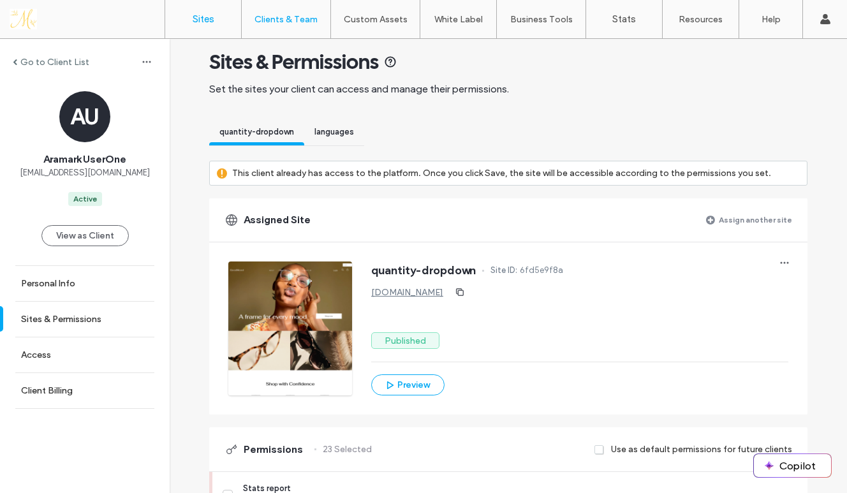
click at [204, 24] on label "Sites" at bounding box center [204, 18] width 22 height 11
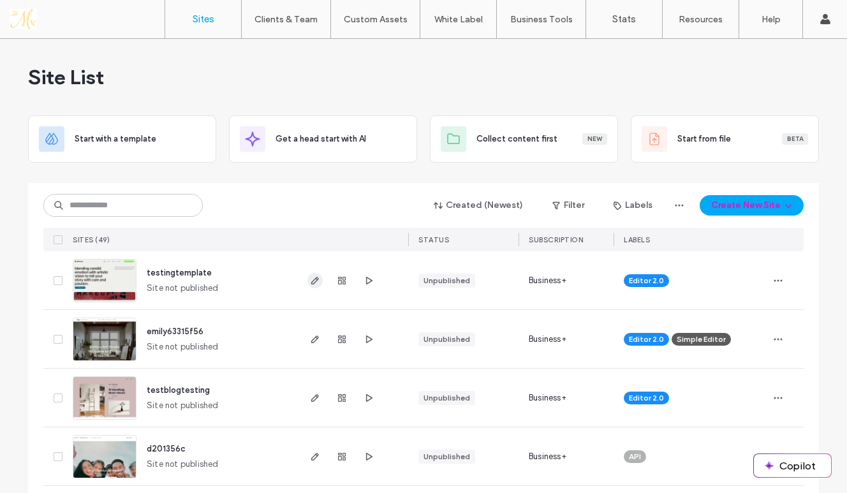
click at [310, 285] on icon "button" at bounding box center [315, 281] width 10 height 10
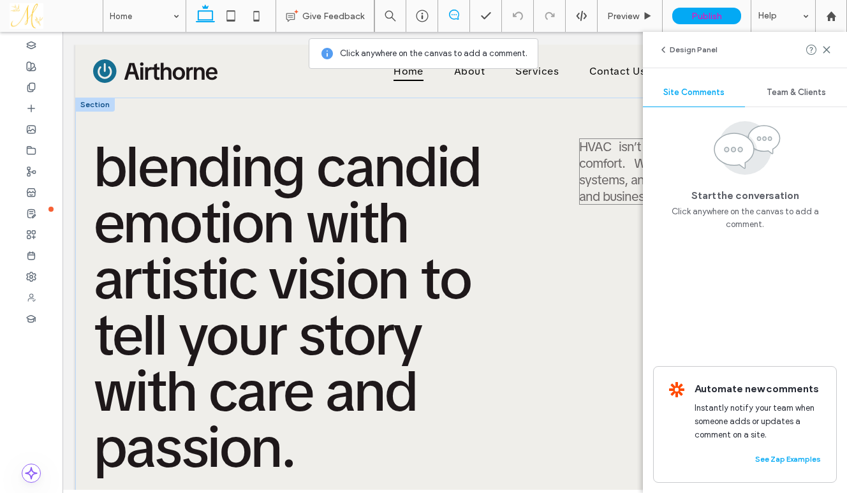
click at [591, 155] on span "HVAC isn’t just hardware, it’s your daily comfort. We bring clean design, smart…" at bounding box center [697, 171] width 236 height 66
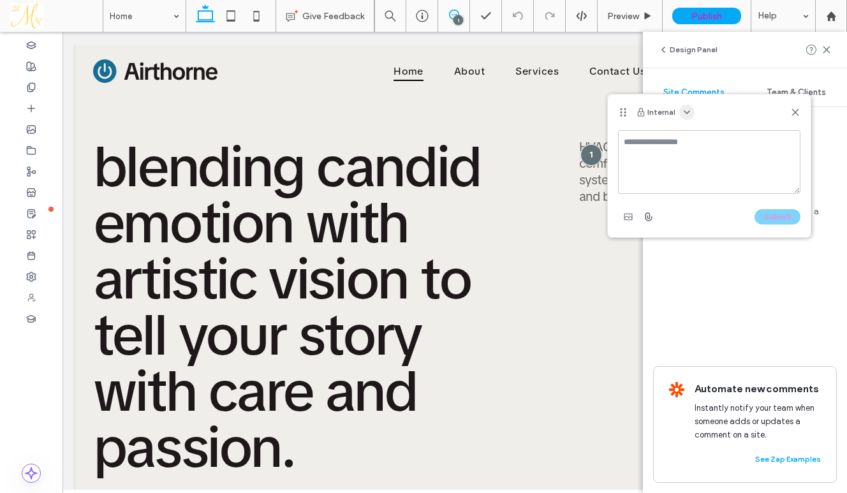
click at [683, 112] on icon "button" at bounding box center [687, 112] width 10 height 10
click at [700, 142] on span "Public - visible to clients & team" at bounding box center [747, 143] width 121 height 13
click at [707, 123] on div "Public" at bounding box center [709, 112] width 203 height 36
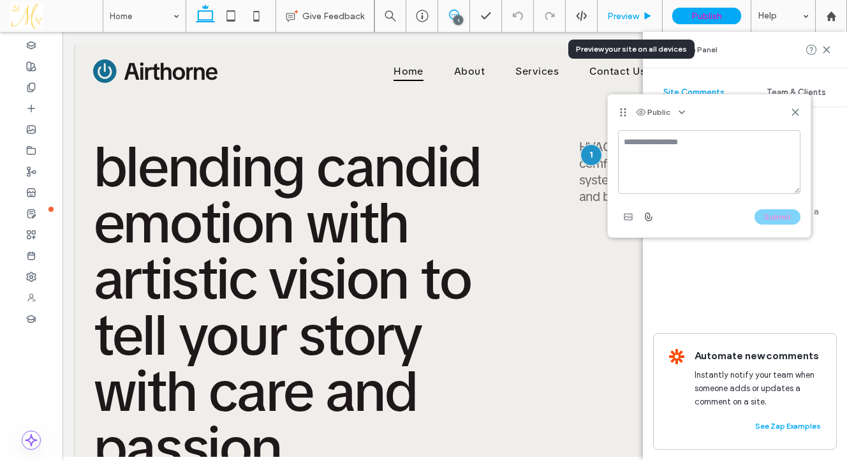
click at [640, 19] on div "Preview" at bounding box center [630, 16] width 64 height 11
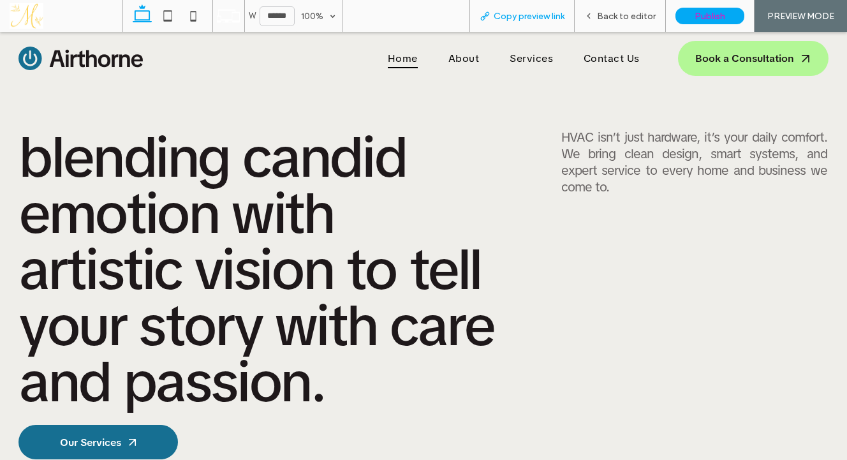
click at [514, 20] on span "Copy preview link" at bounding box center [529, 16] width 71 height 11
click at [547, 20] on span "Copy preview link" at bounding box center [529, 16] width 71 height 11
